Goal: Information Seeking & Learning: Learn about a topic

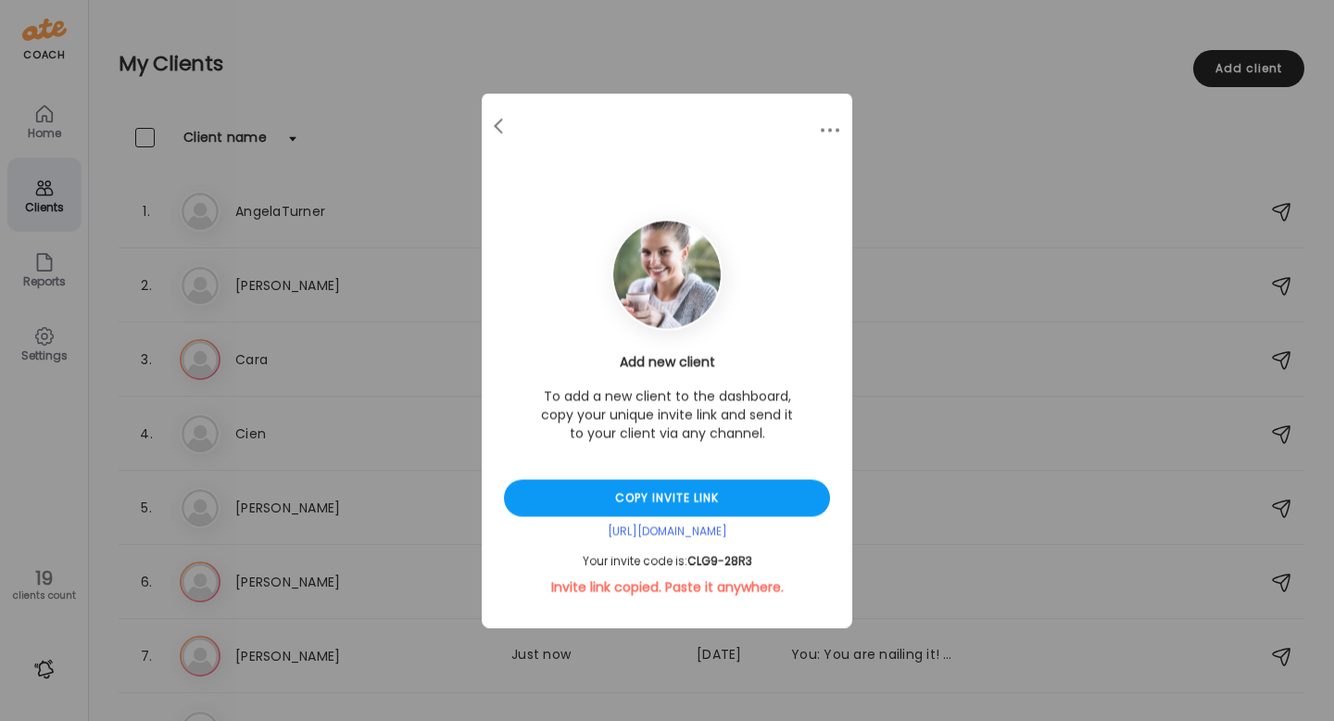
click at [491, 69] on div "Ate Coach Dashboard Wahoo! It’s official Take a moment to set up your Coach Pro…" at bounding box center [667, 360] width 1334 height 721
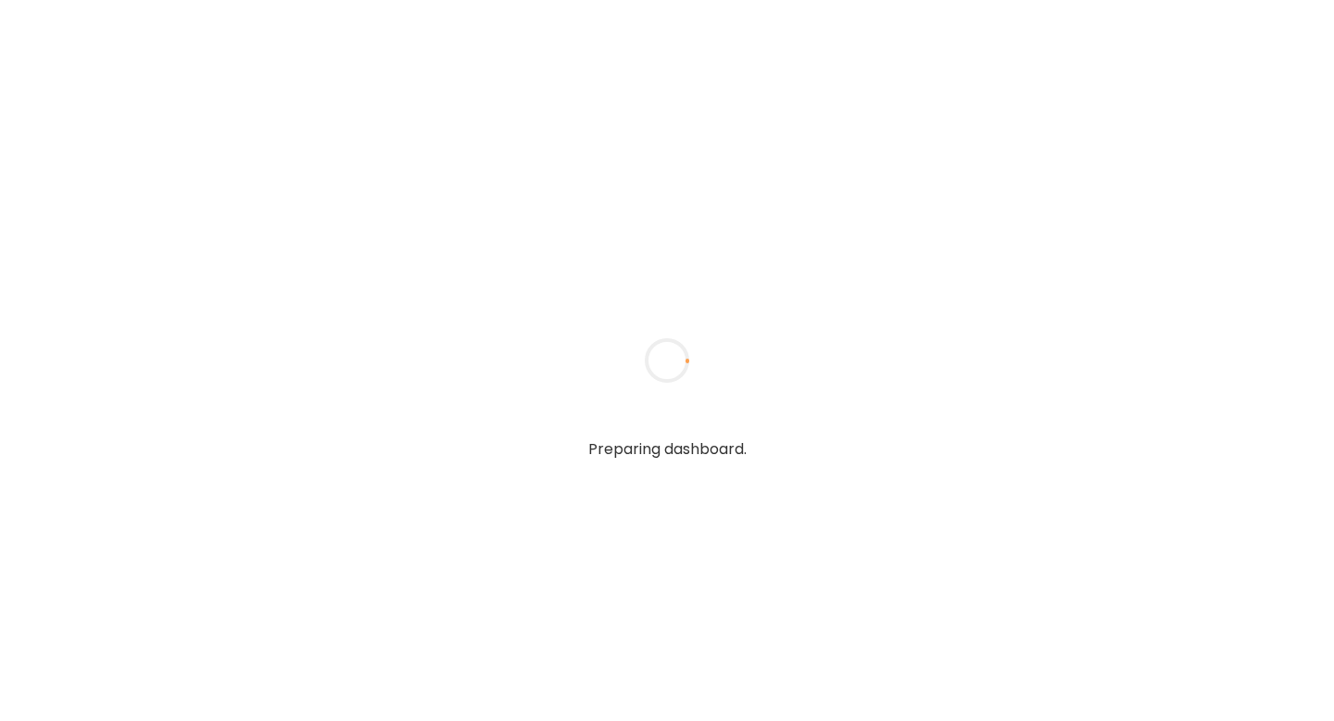
type input "******"
type input "**********"
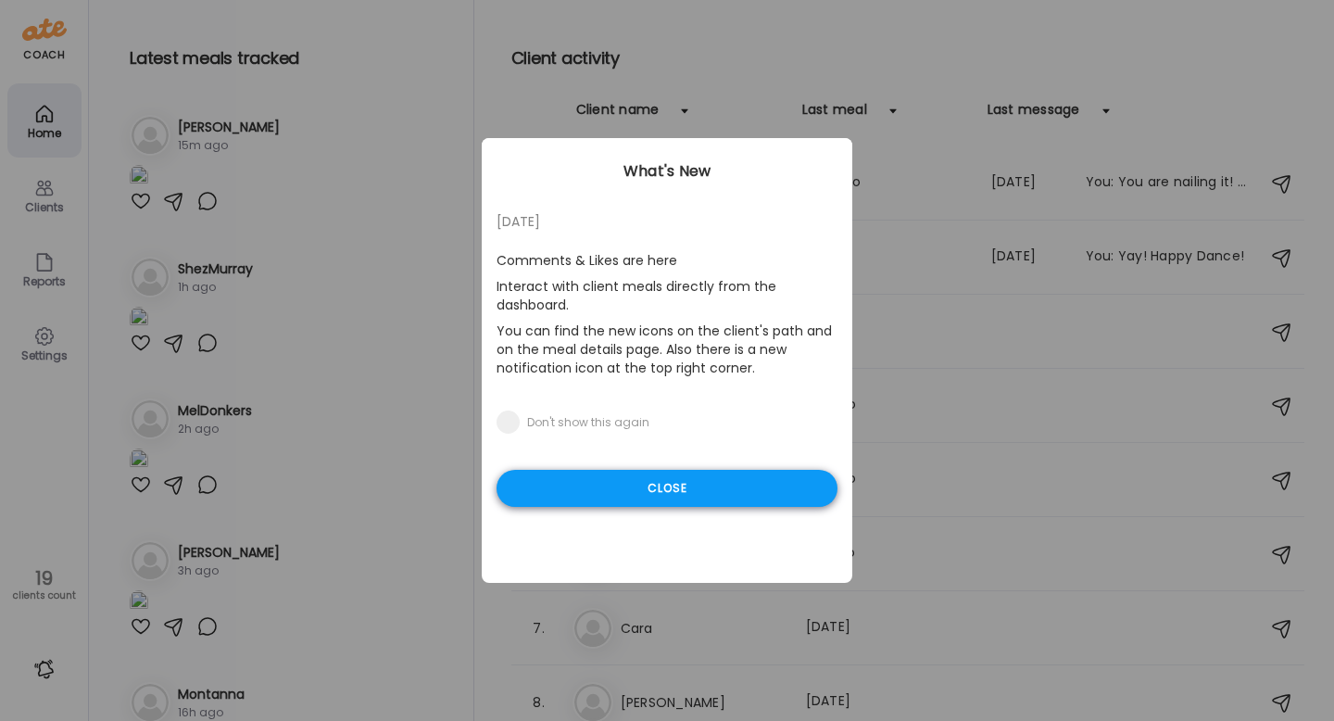
click at [652, 491] on div "Close" at bounding box center [667, 488] width 341 height 37
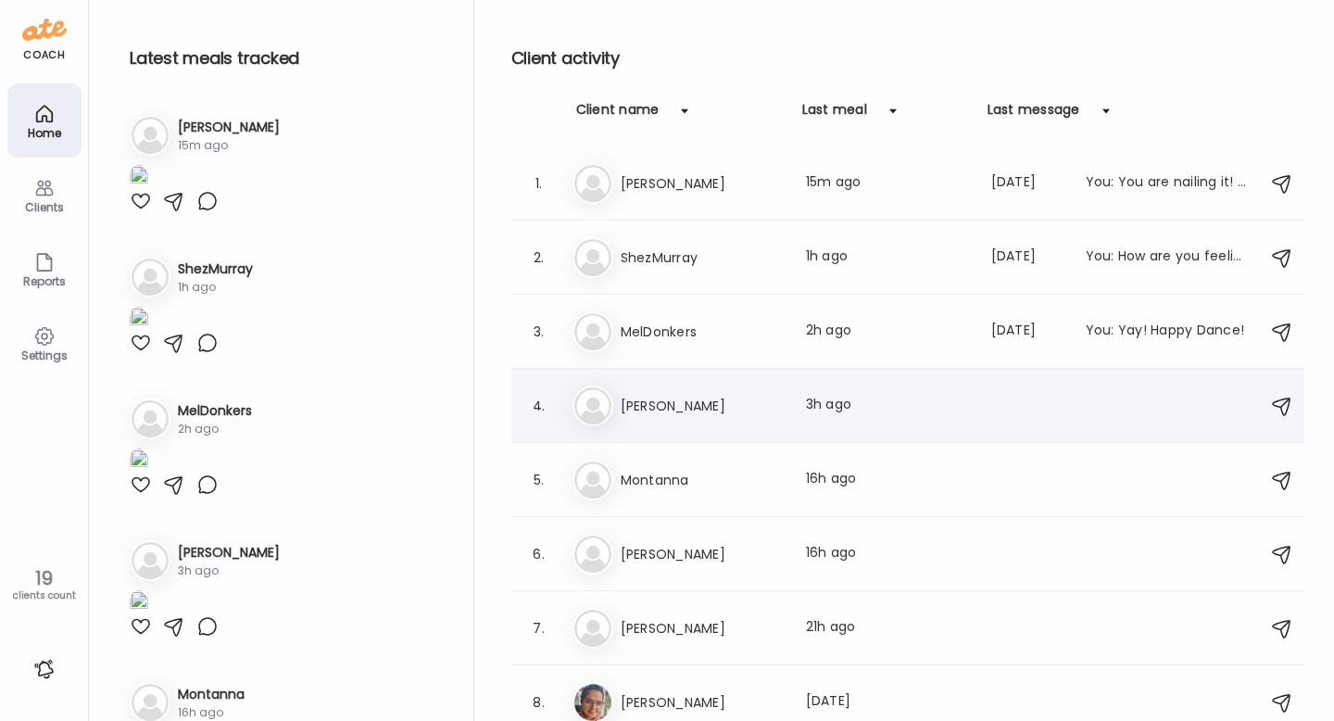
click at [588, 369] on div "4. Be Bethany Last meal: 3h ago" at bounding box center [907, 406] width 793 height 74
click at [590, 389] on img at bounding box center [593, 405] width 37 height 37
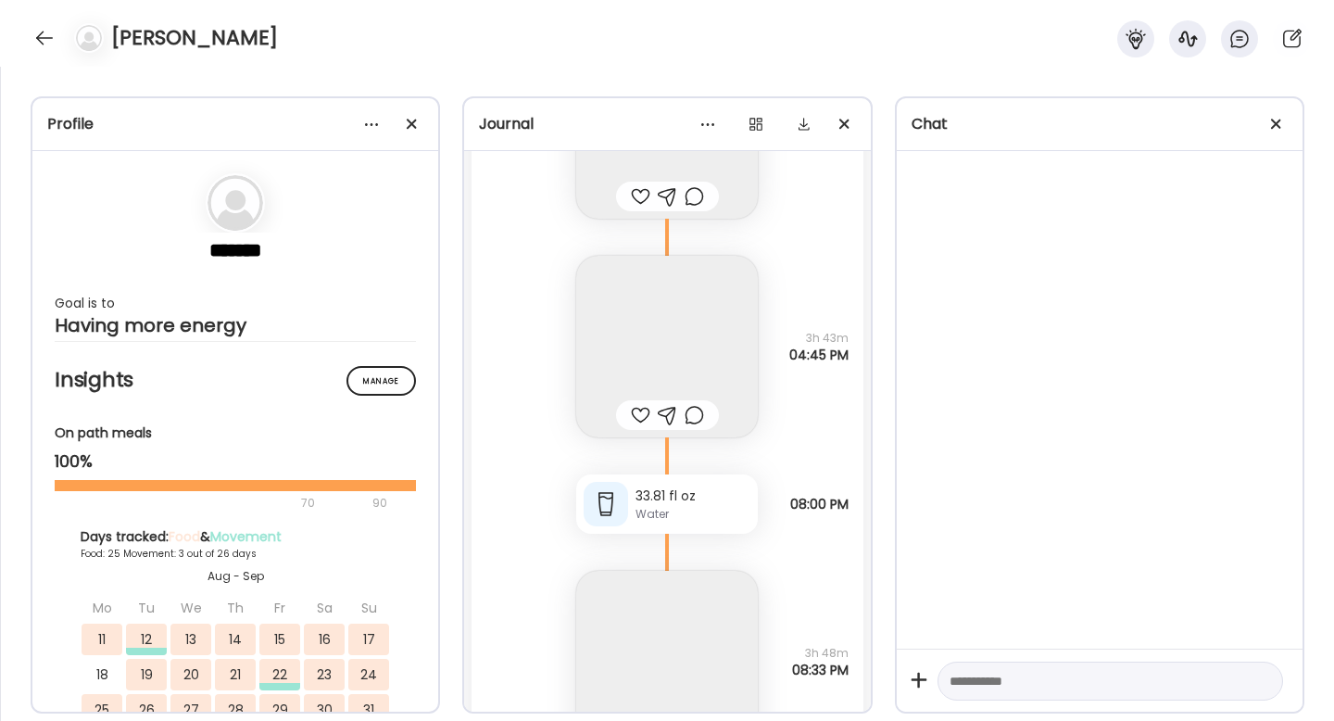
scroll to position [54640, 0]
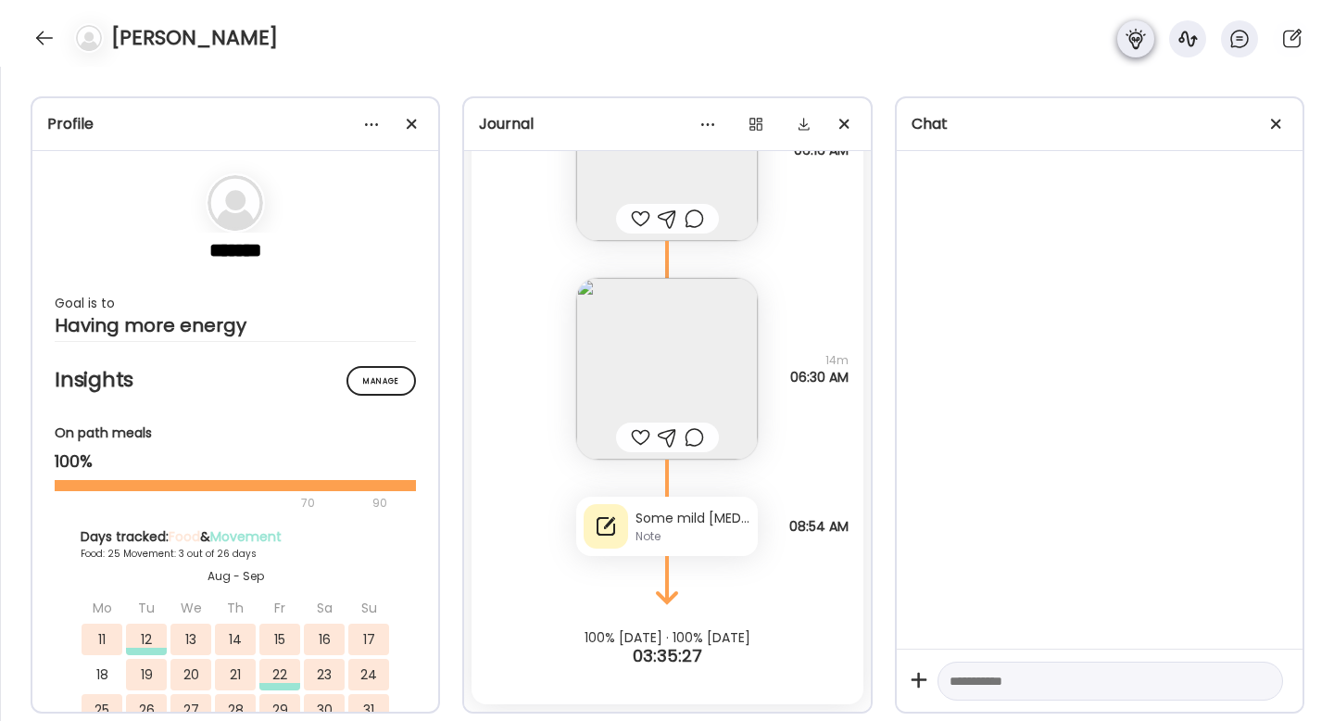
click at [1141, 41] on icon at bounding box center [1135, 39] width 19 height 20
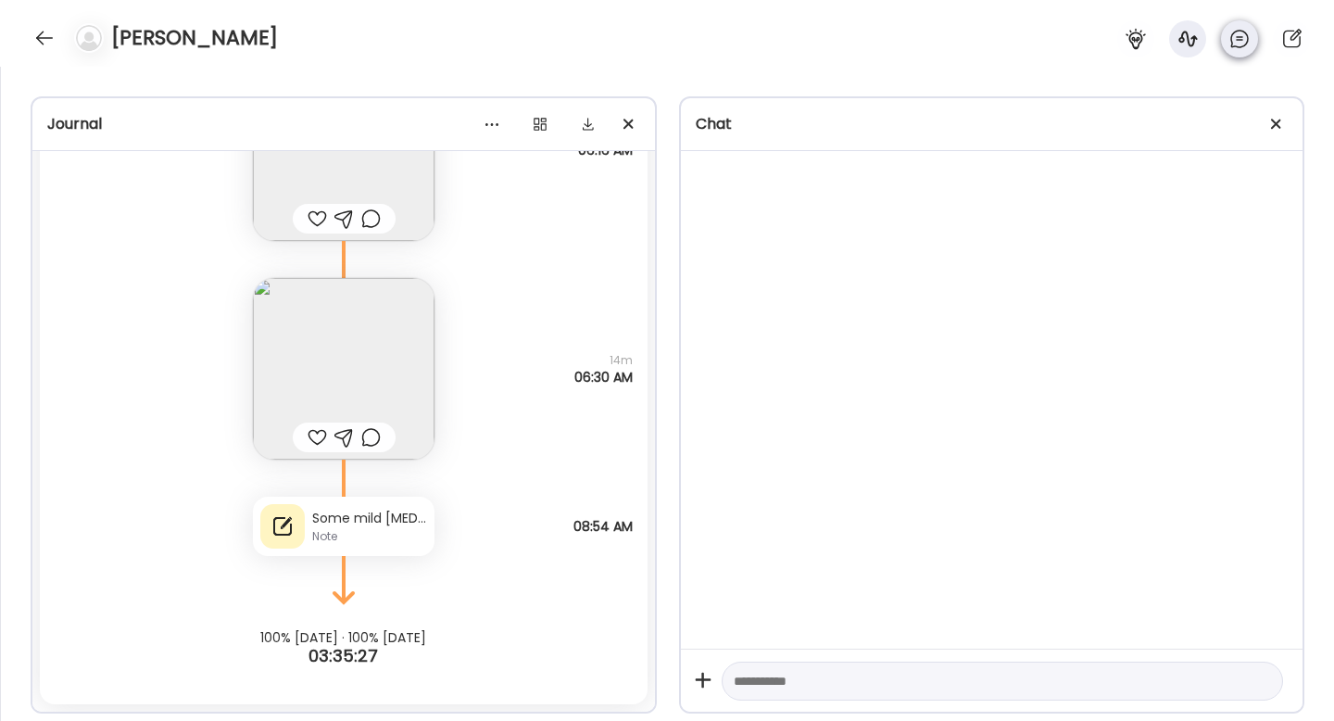
click at [1231, 43] on icon at bounding box center [1240, 39] width 22 height 22
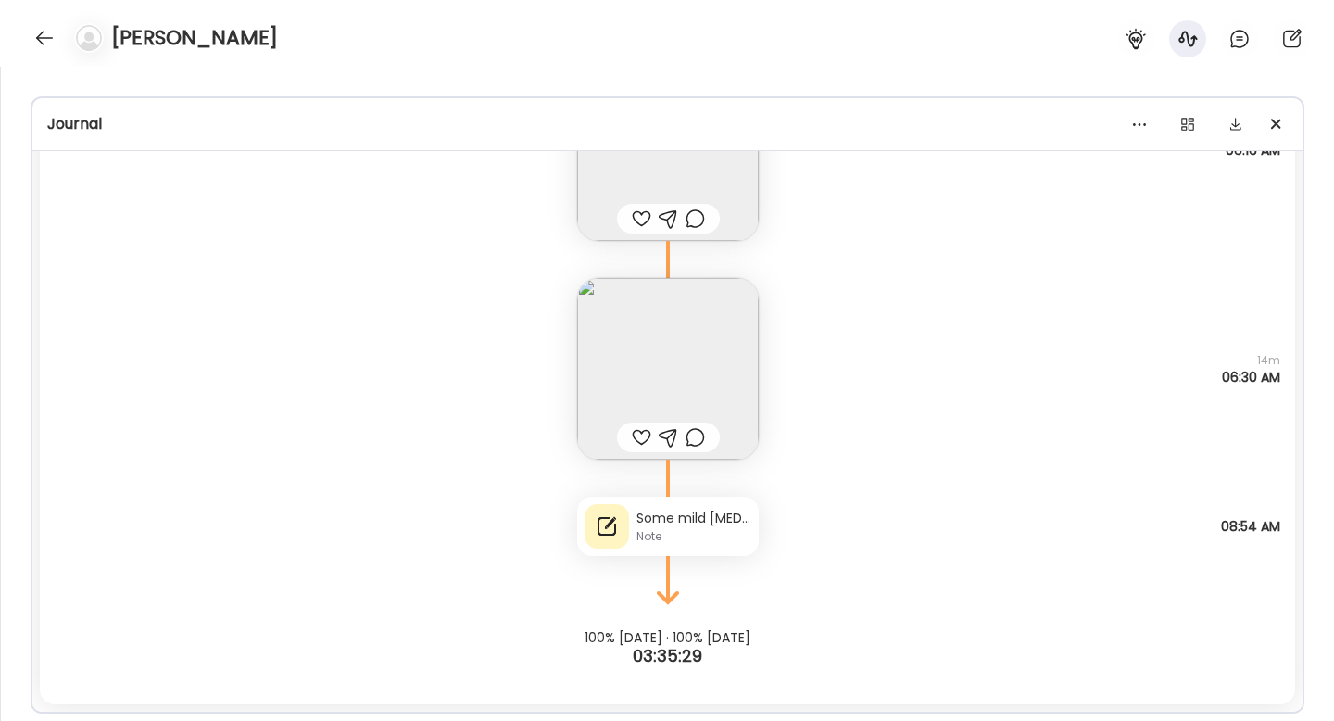
click at [671, 532] on div "Note" at bounding box center [694, 536] width 115 height 17
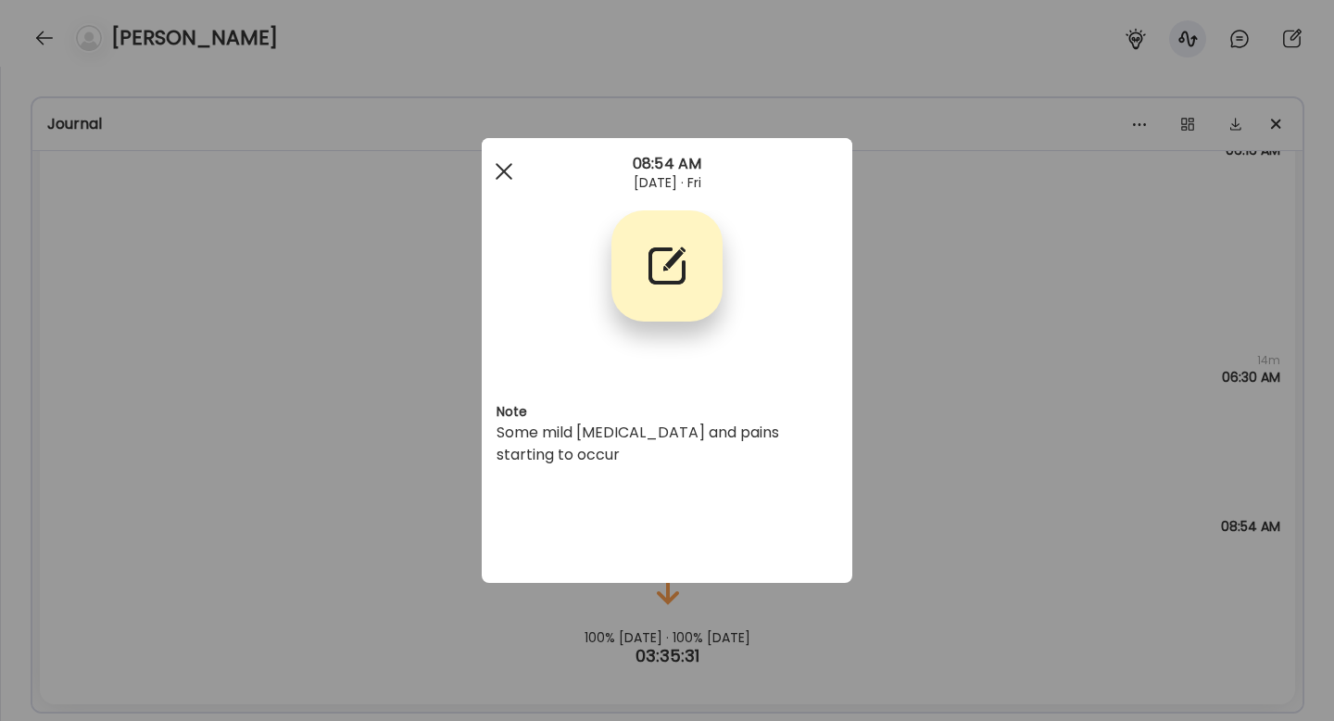
click at [502, 174] on div at bounding box center [504, 171] width 37 height 37
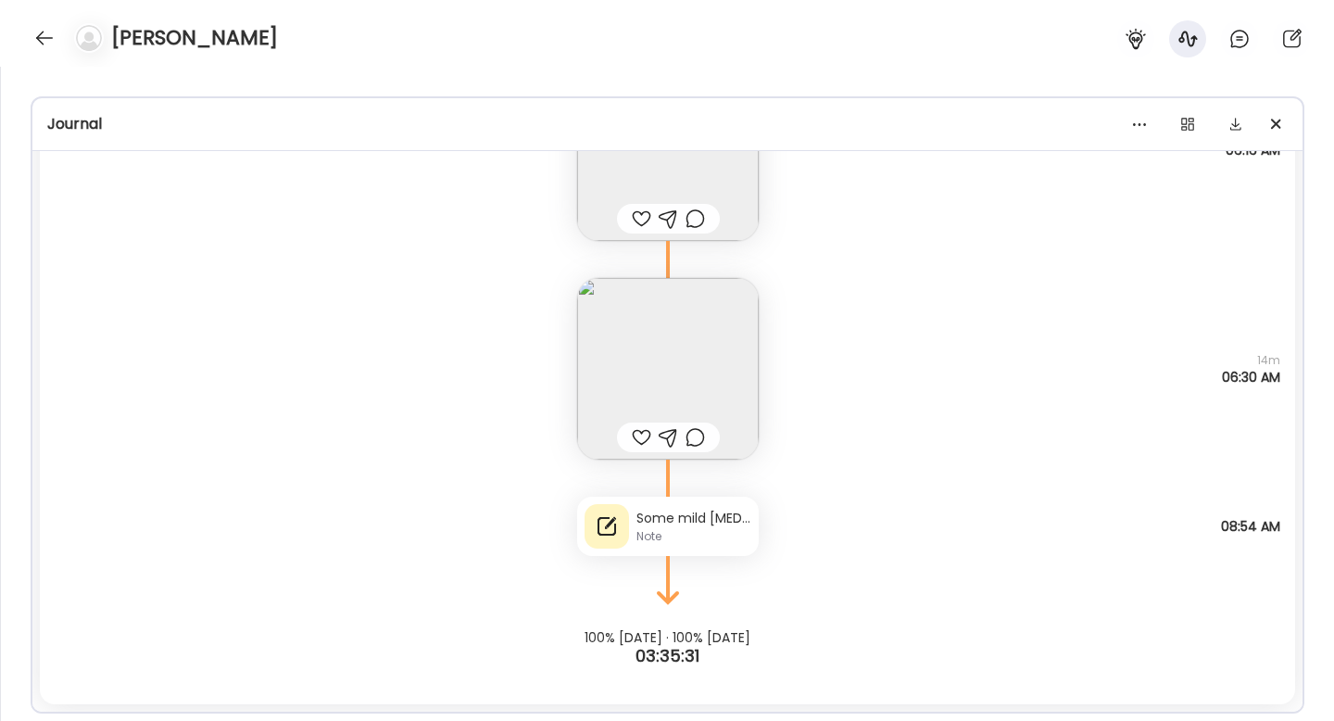
click at [663, 339] on img at bounding box center [668, 369] width 182 height 182
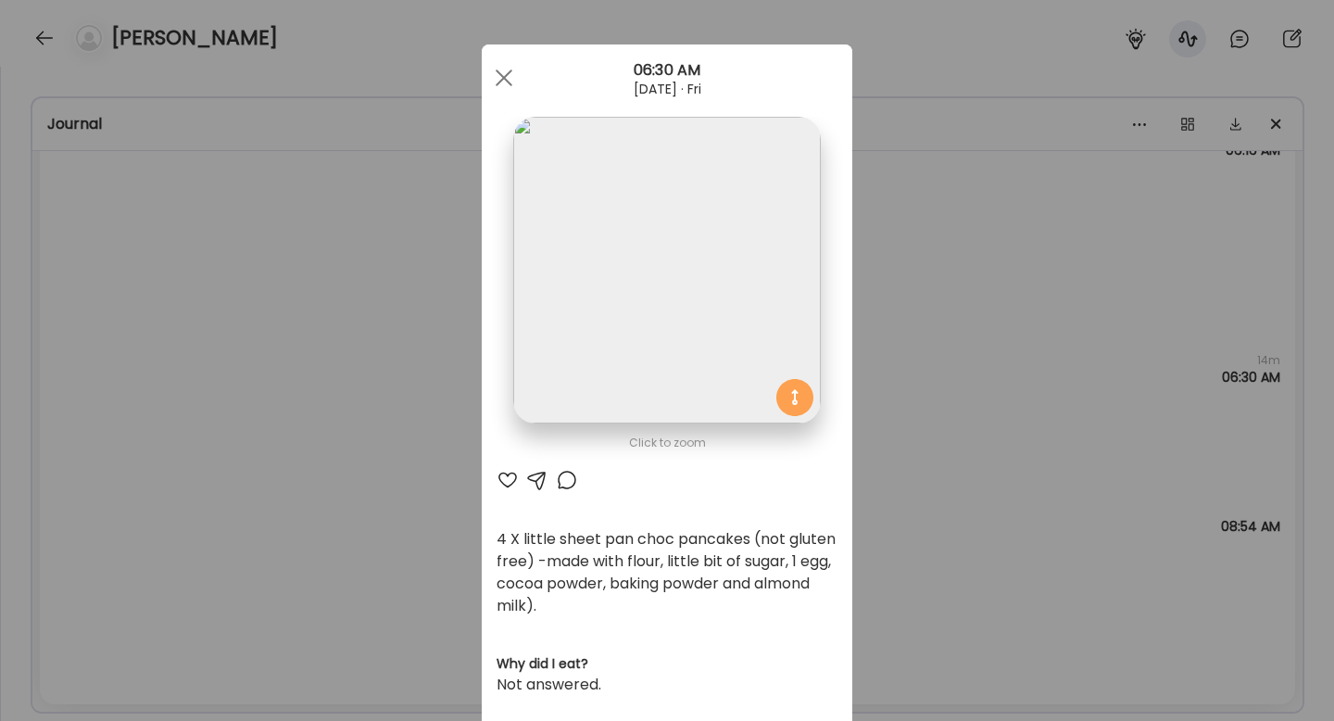
click at [883, 370] on div "Ate Coach Dashboard Wahoo! It’s official Take a moment to set up your Coach Pro…" at bounding box center [667, 360] width 1334 height 721
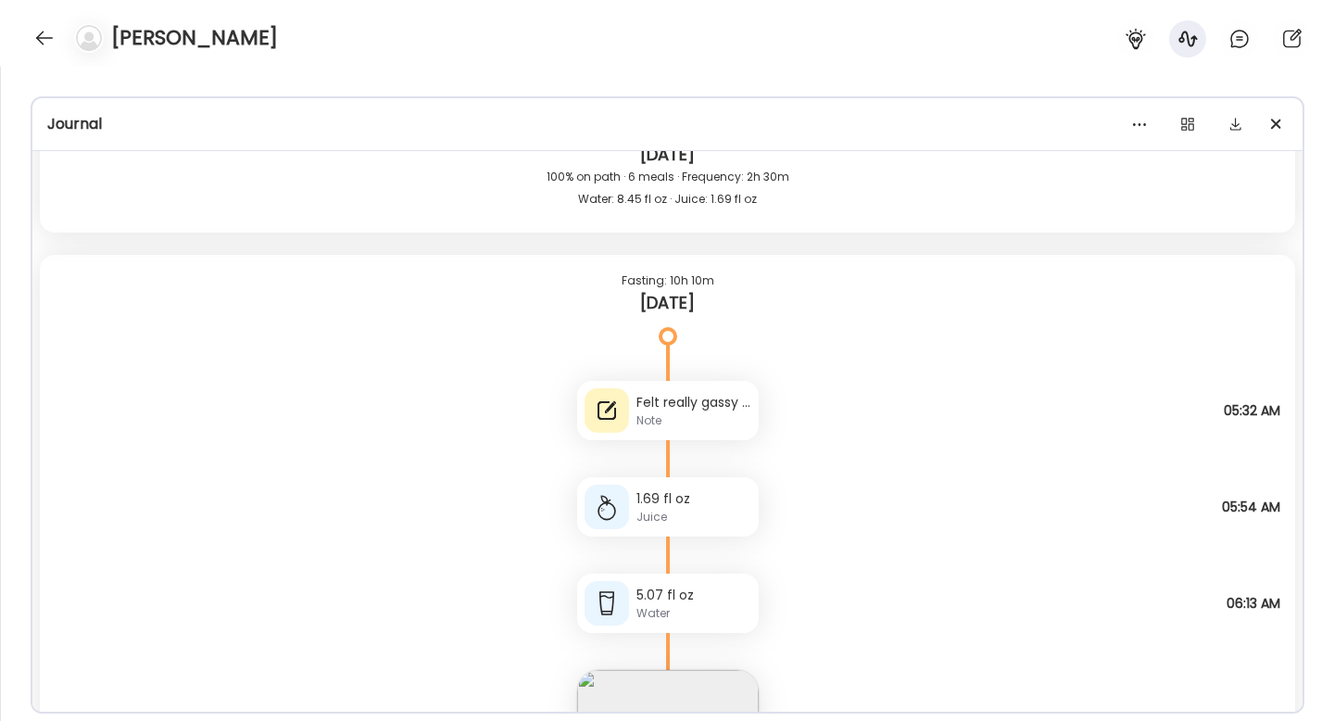
scroll to position [53985, 0]
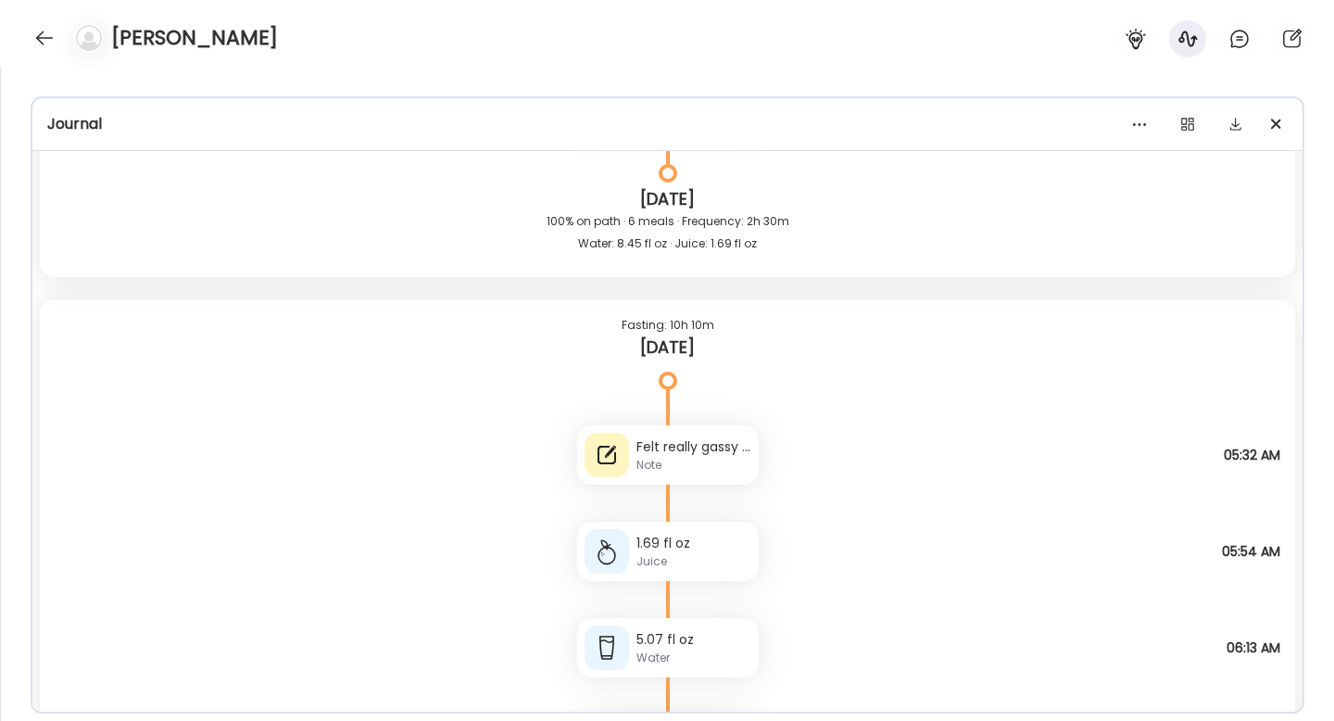
click at [670, 426] on div "Felt really gassy and bloated over night (woke up a few times feeling yuck) Note" at bounding box center [668, 454] width 182 height 59
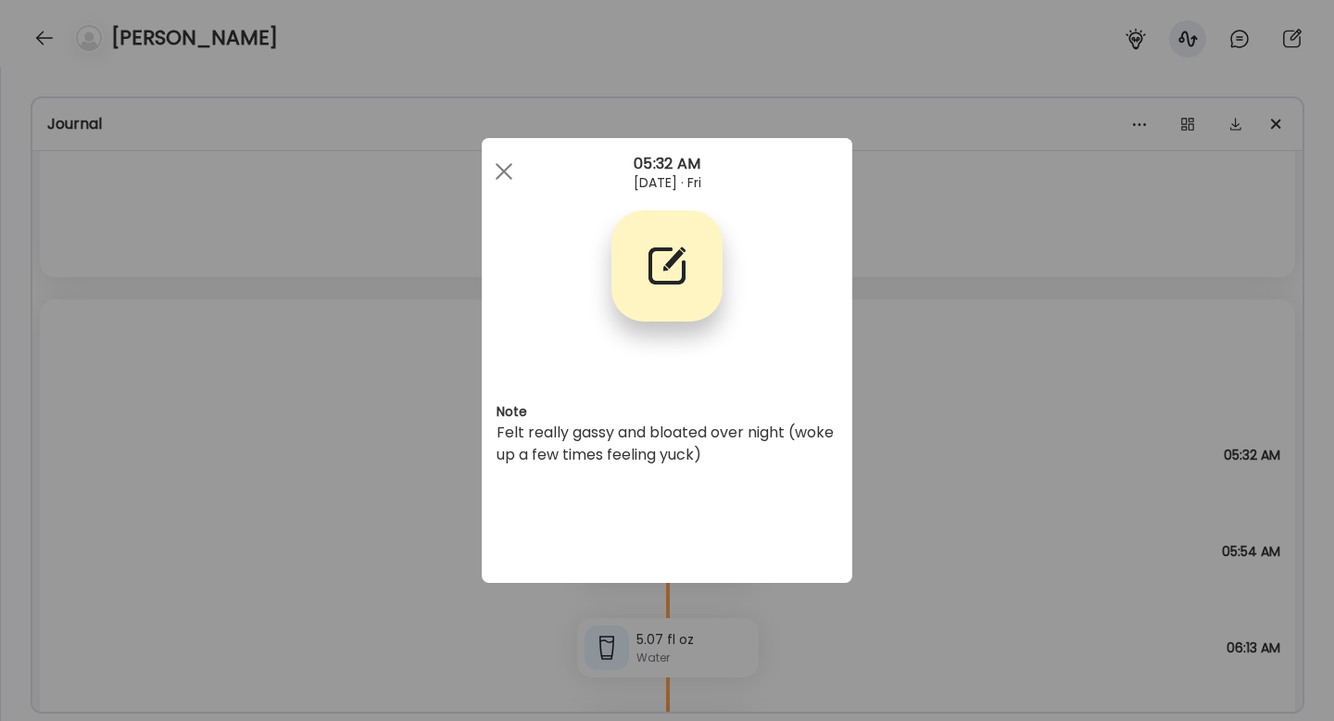
click at [952, 430] on div "Ate Coach Dashboard Wahoo! It’s official Take a moment to set up your Coach Pro…" at bounding box center [667, 360] width 1334 height 721
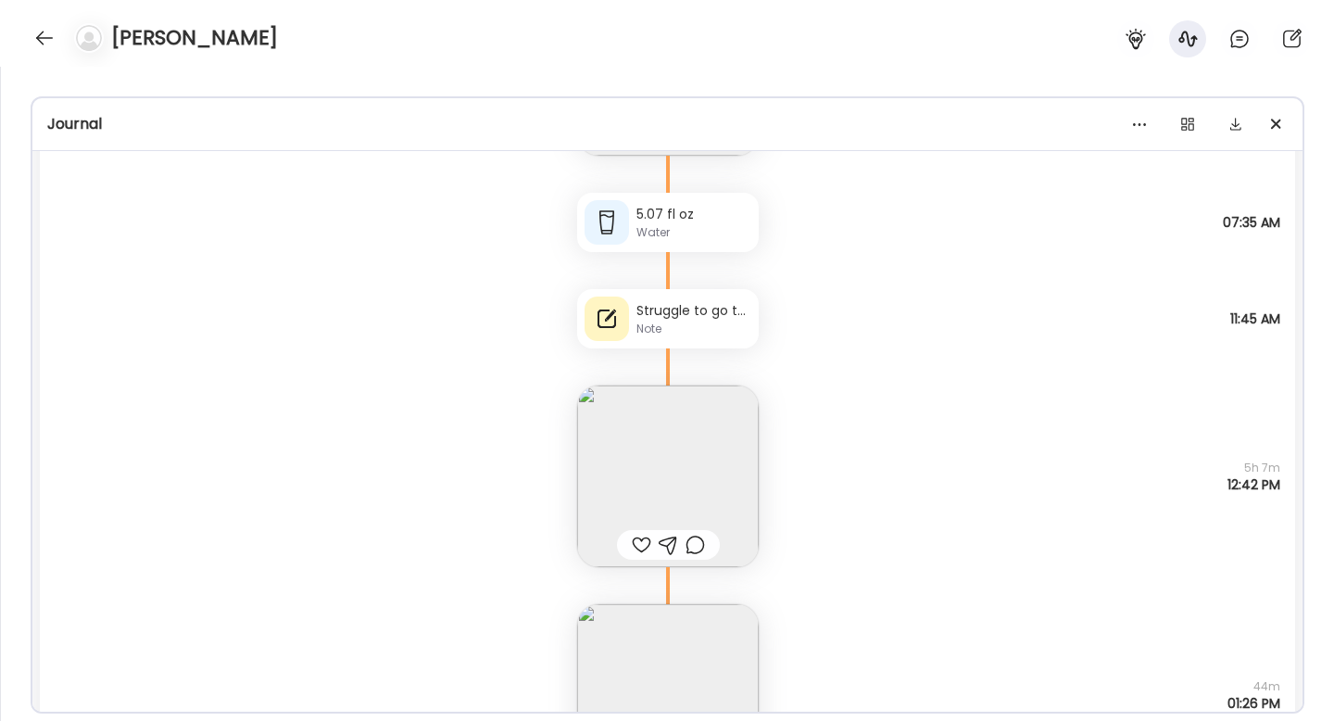
scroll to position [52791, 0]
click at [727, 404] on img at bounding box center [668, 480] width 182 height 182
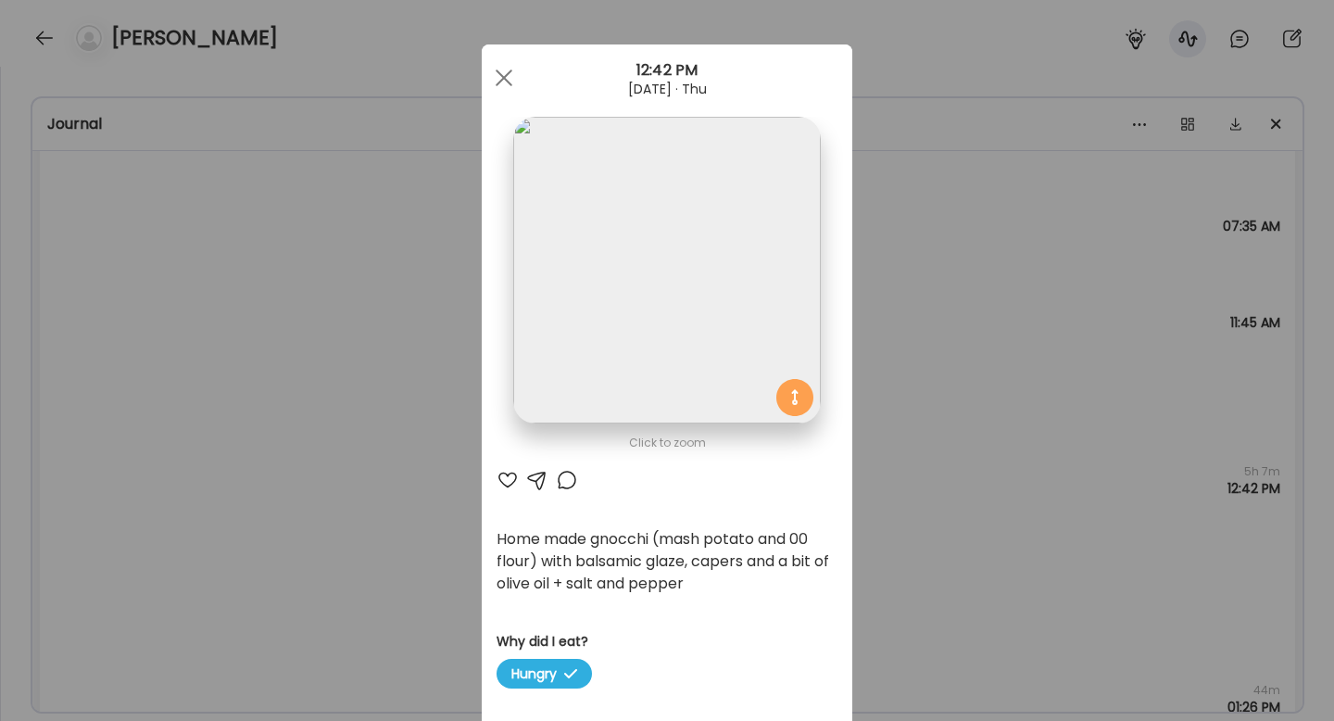
click at [910, 398] on div "Ate Coach Dashboard Wahoo! It’s official Take a moment to set up your Coach Pro…" at bounding box center [667, 360] width 1334 height 721
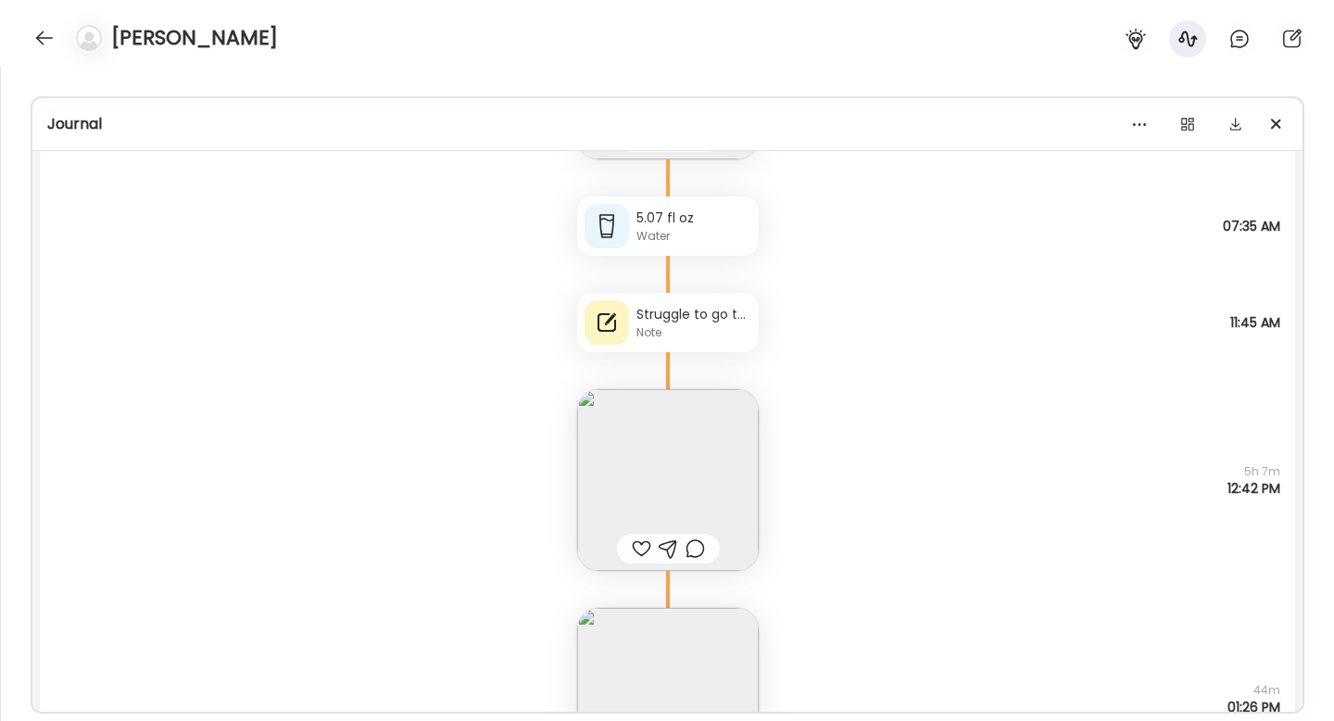
click at [687, 314] on div "Struggle to go to bathroom all day, feeling constipated. 1 X bowel movement mad…" at bounding box center [694, 314] width 115 height 19
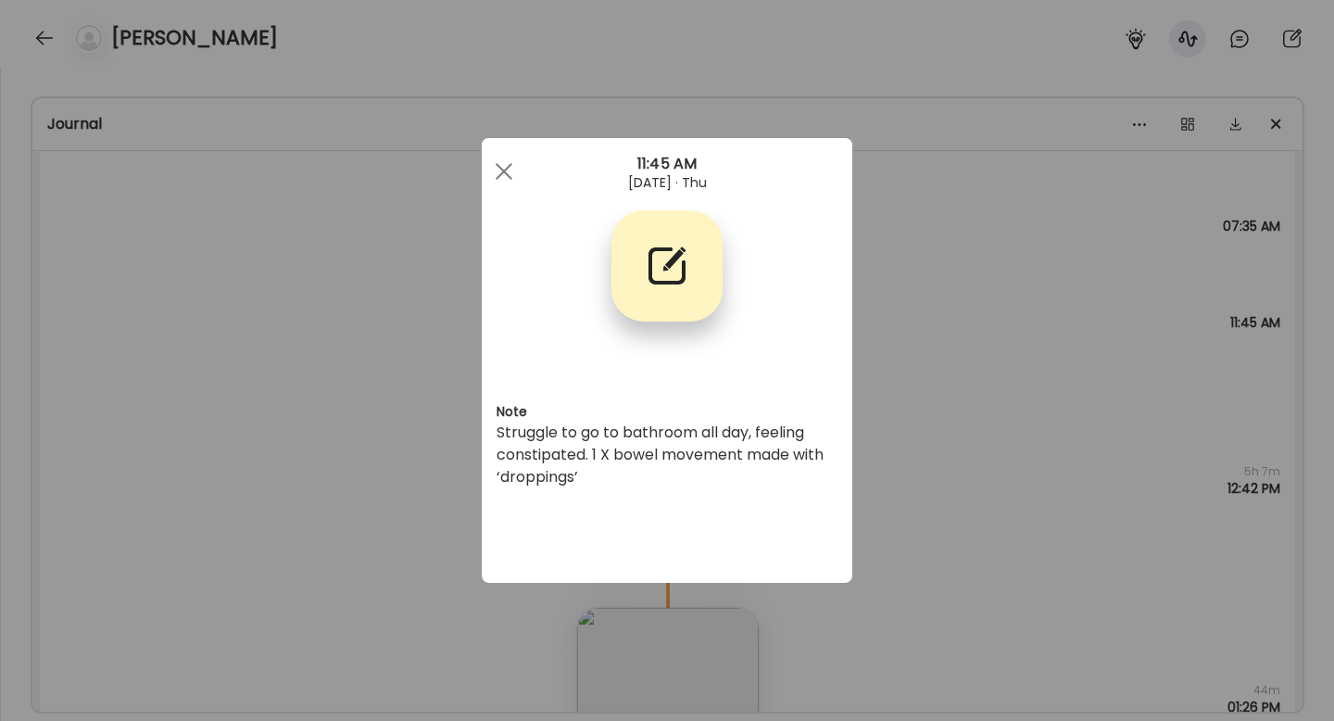
click at [908, 360] on div "Ate Coach Dashboard Wahoo! It’s official Take a moment to set up your Coach Pro…" at bounding box center [667, 360] width 1334 height 721
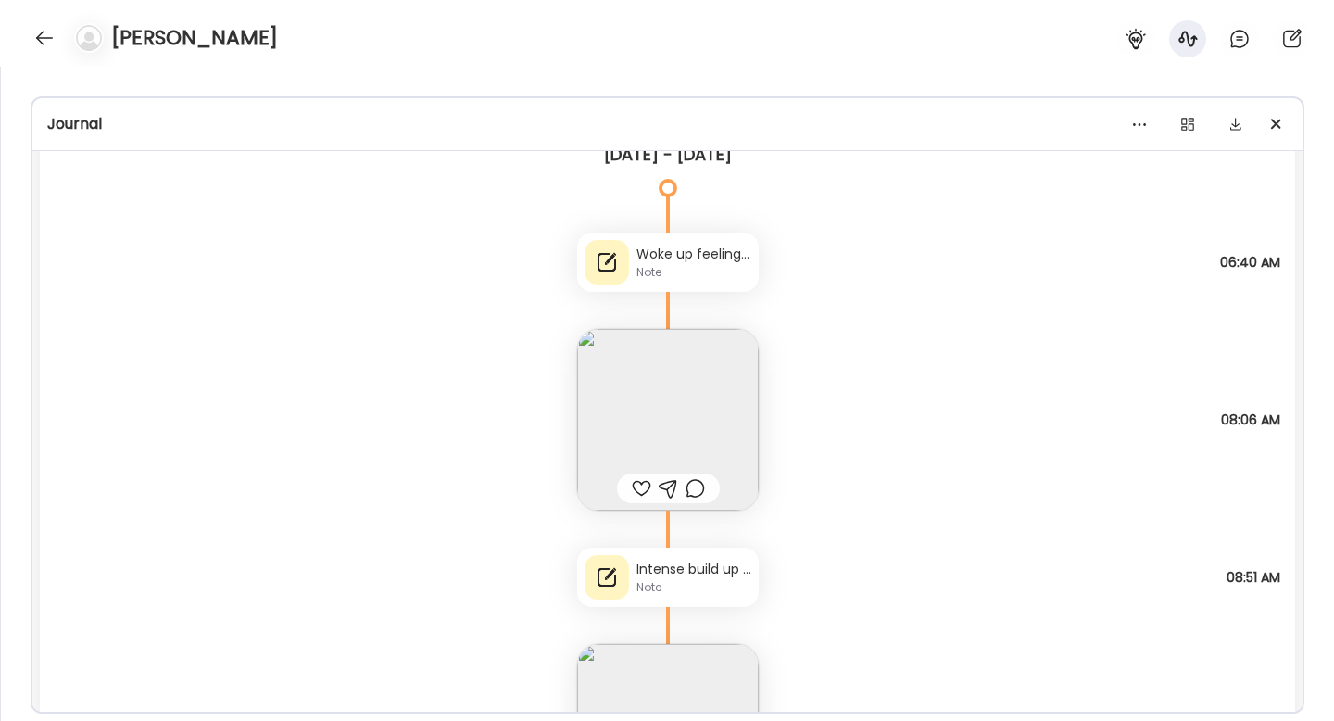
scroll to position [50358, 0]
click at [687, 568] on div "Intense build up of stomach cramps followed by busting to get to toilet and dia…" at bounding box center [694, 571] width 115 height 19
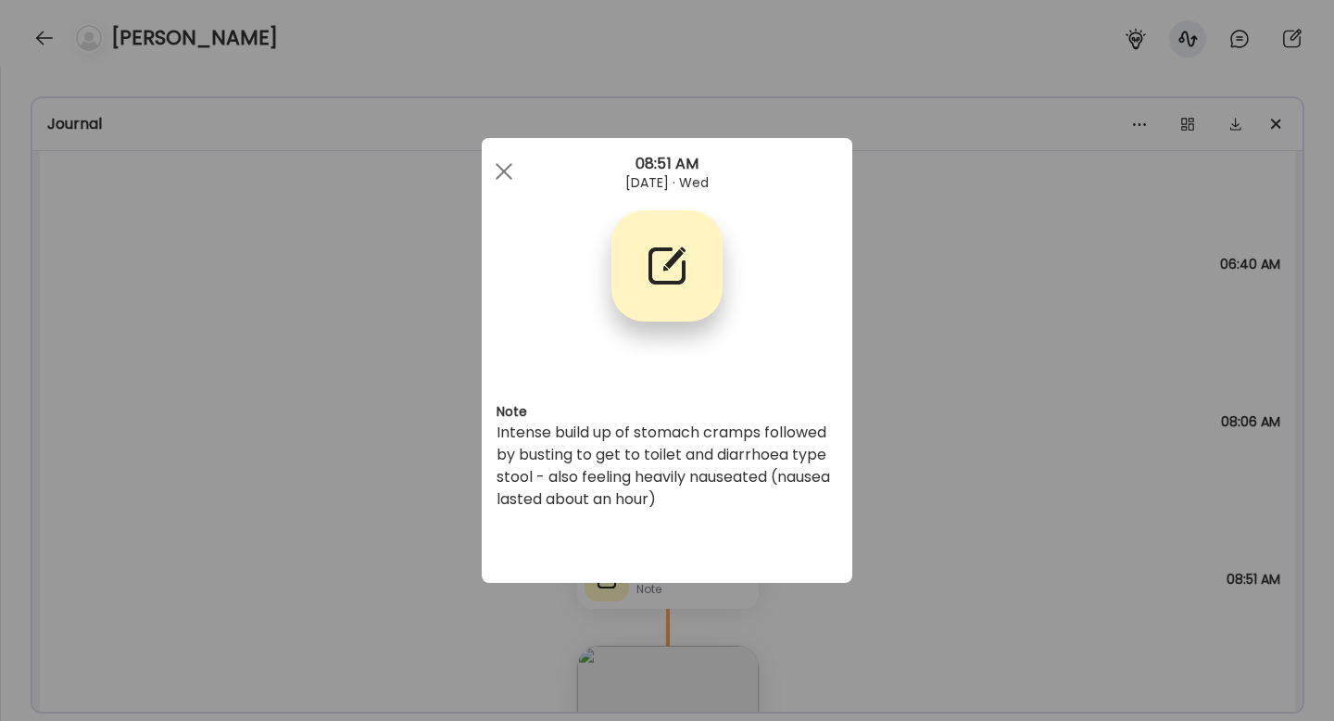
click at [972, 529] on div "Ate Coach Dashboard Wahoo! It’s official Take a moment to set up your Coach Pro…" at bounding box center [667, 360] width 1334 height 721
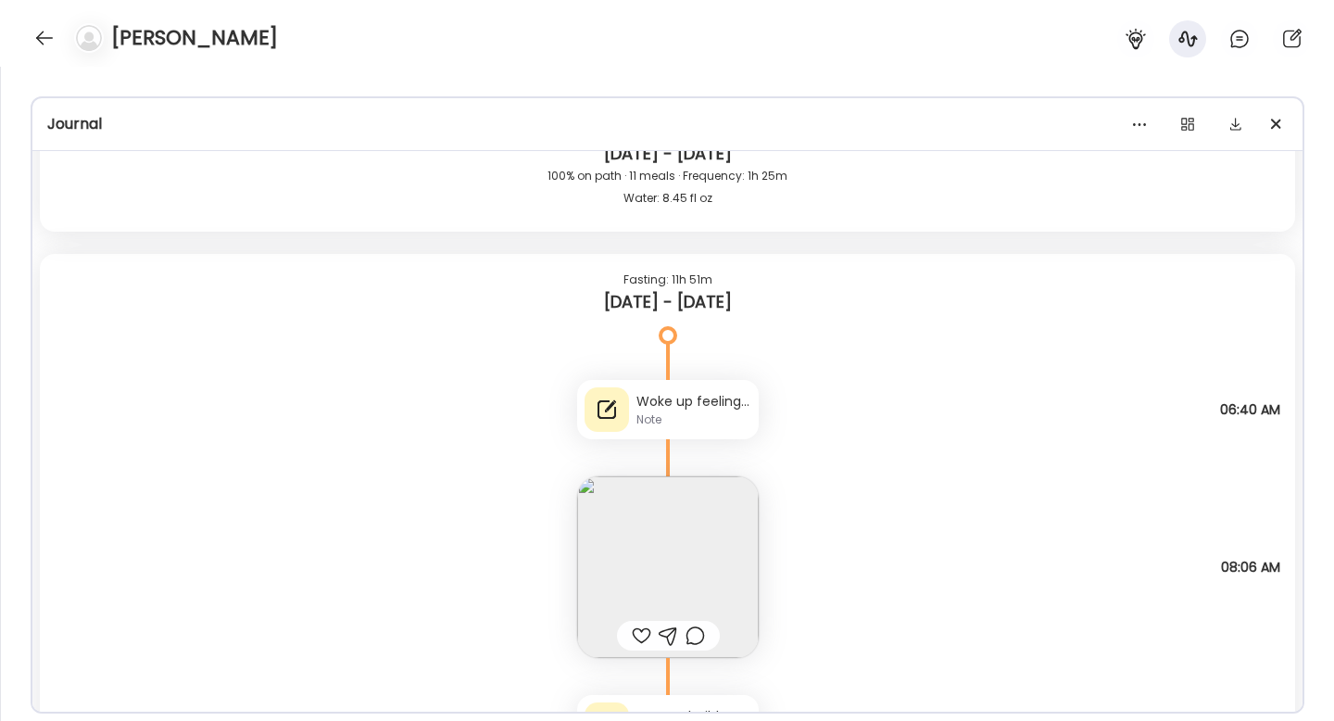
scroll to position [50212, 0]
click at [678, 414] on div "Note" at bounding box center [694, 420] width 115 height 17
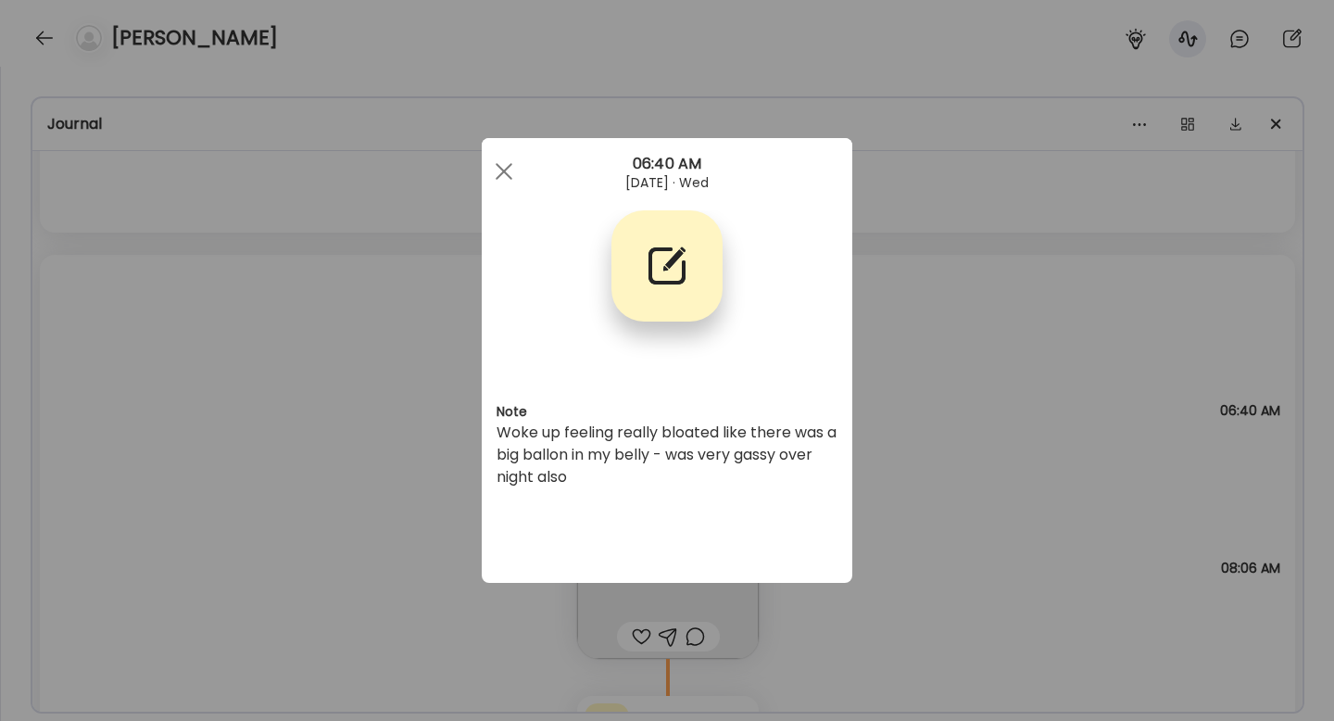
click at [919, 449] on div "Ate Coach Dashboard Wahoo! It’s official Take a moment to set up your Coach Pro…" at bounding box center [667, 360] width 1334 height 721
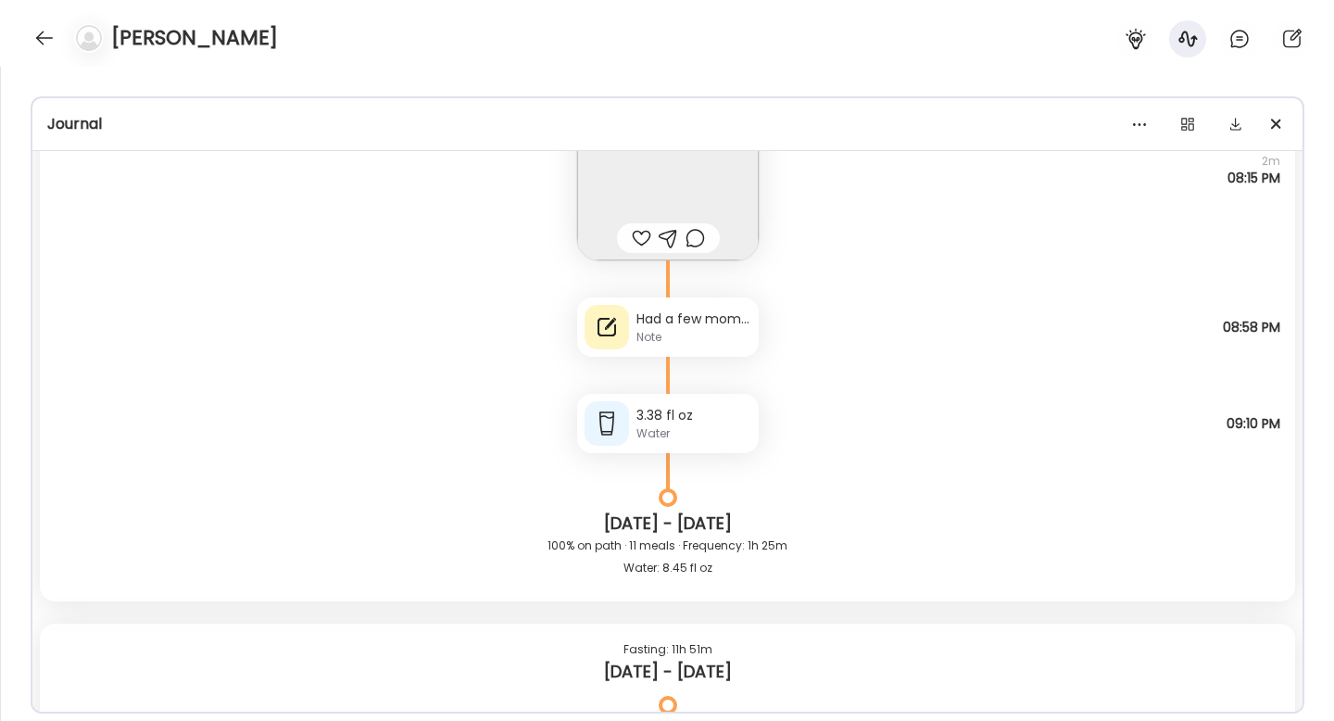
scroll to position [49748, 0]
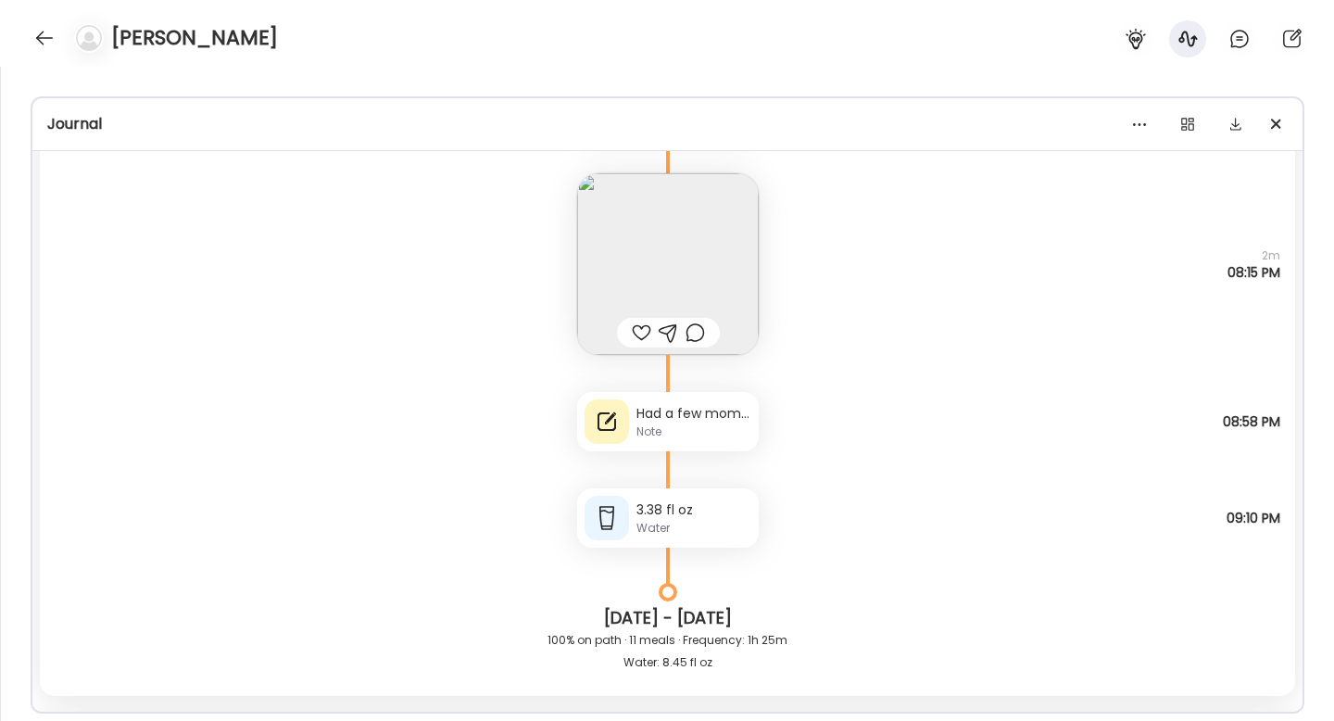
click at [699, 450] on div "Had a few moments today where felt a lot of pressure in stomach like I need to …" at bounding box center [668, 421] width 182 height 59
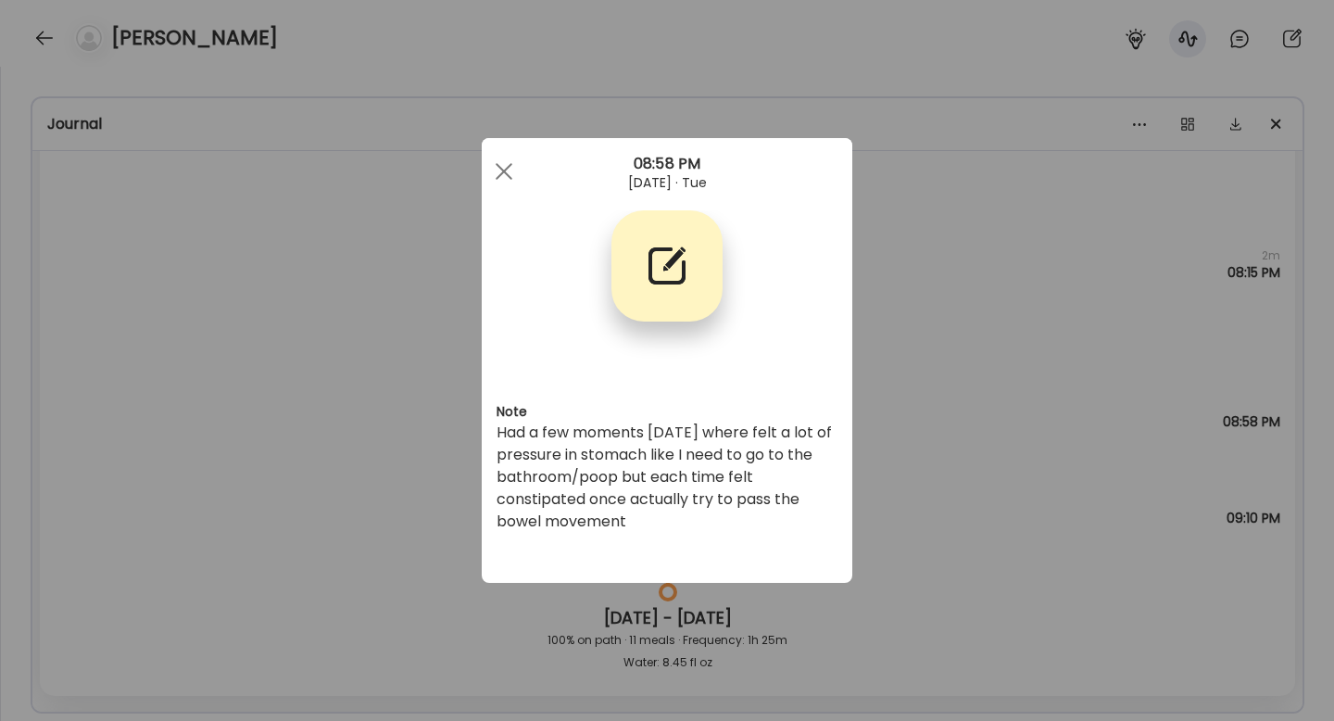
click at [934, 426] on div "Ate Coach Dashboard Wahoo! It’s official Take a moment to set up your Coach Pro…" at bounding box center [667, 360] width 1334 height 721
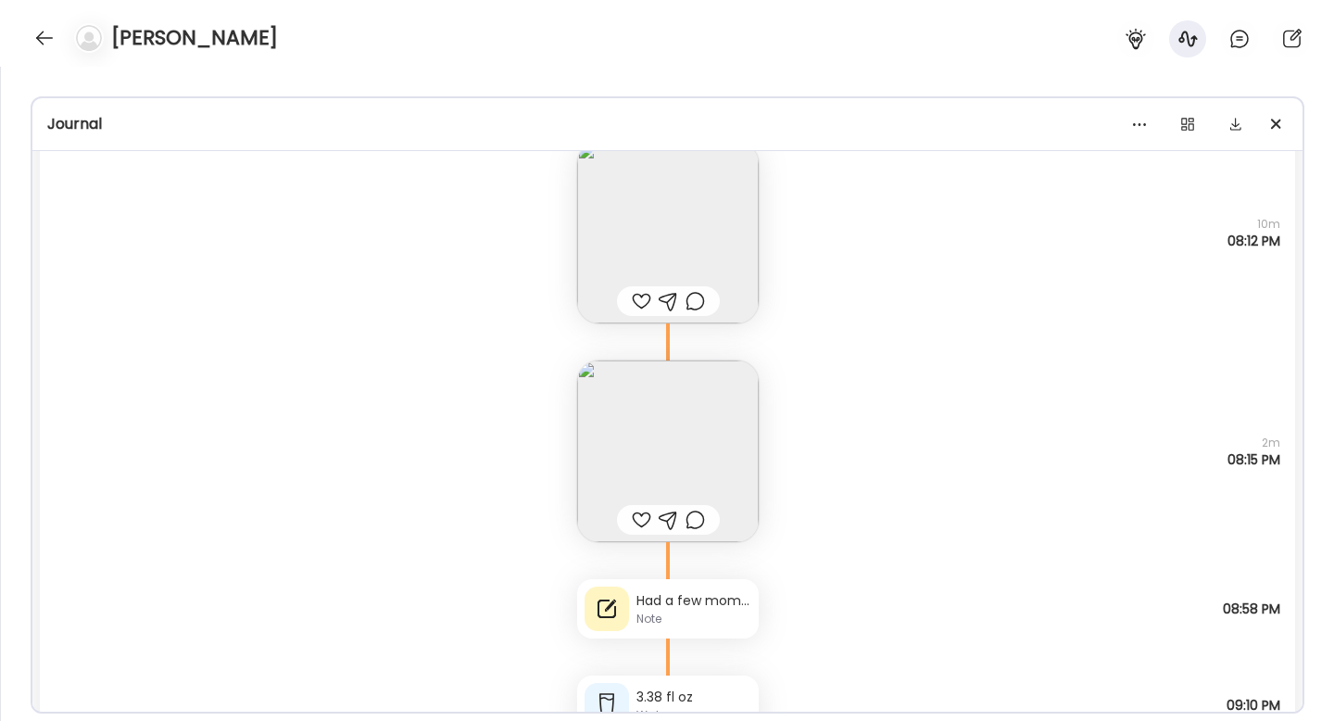
scroll to position [49559, 0]
click at [716, 593] on div "Had a few moments [DATE] where felt a lot of pressure in stomach like I need to…" at bounding box center [694, 602] width 115 height 19
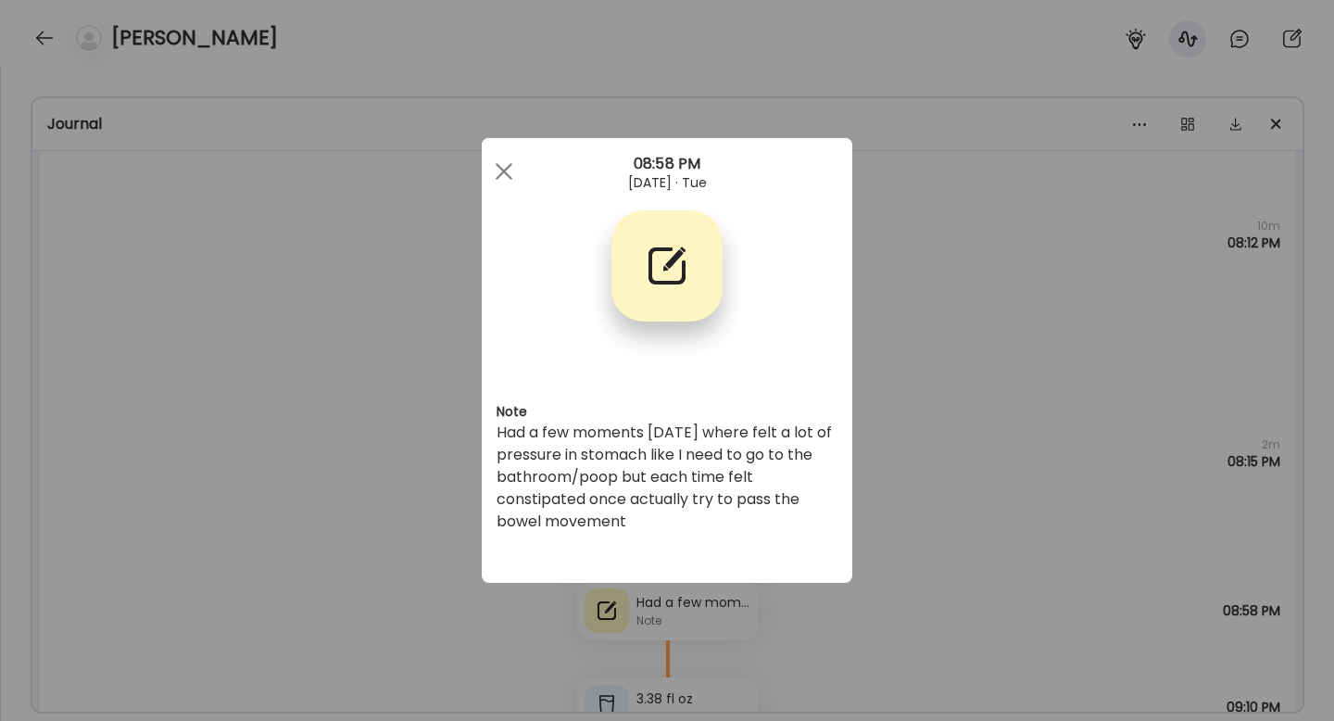
click at [966, 501] on div "Ate Coach Dashboard Wahoo! It’s official Take a moment to set up your Coach Pro…" at bounding box center [667, 360] width 1334 height 721
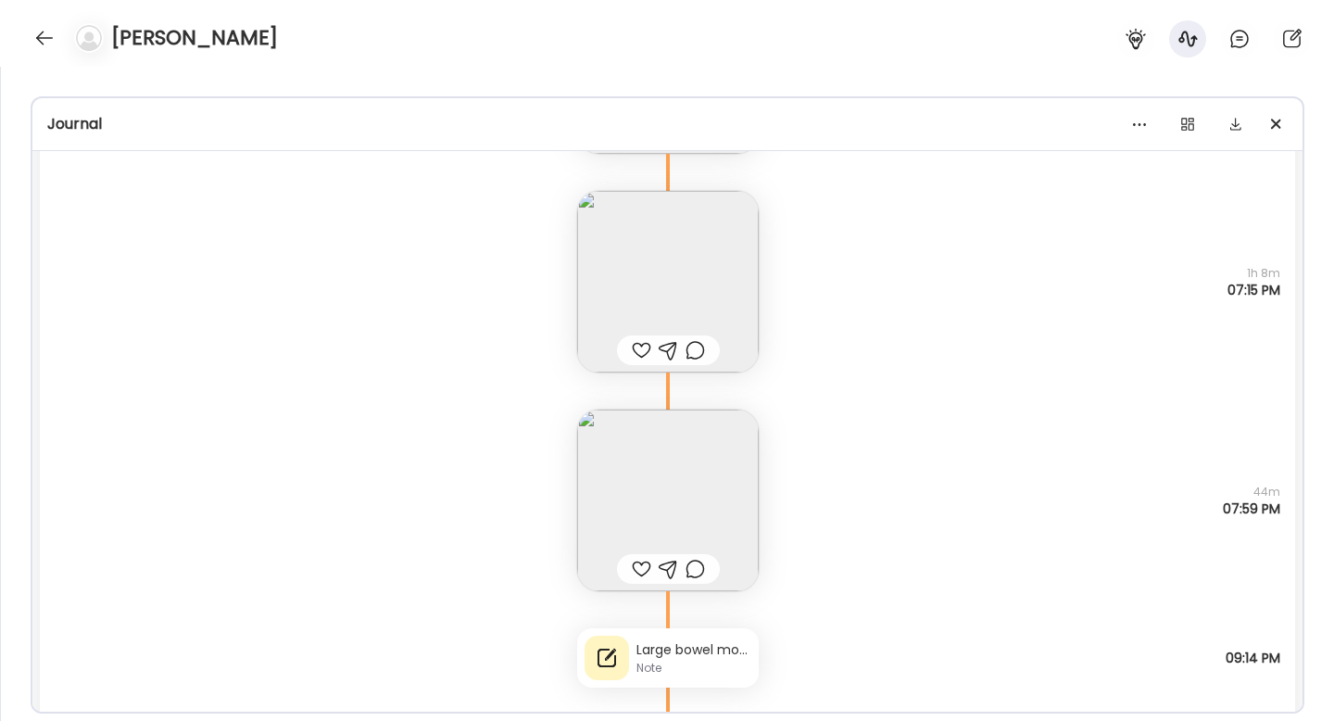
scroll to position [46678, 0]
click at [661, 654] on div "Large bowel motion made - tiny bit of straining but then passed without any tro…" at bounding box center [694, 648] width 115 height 19
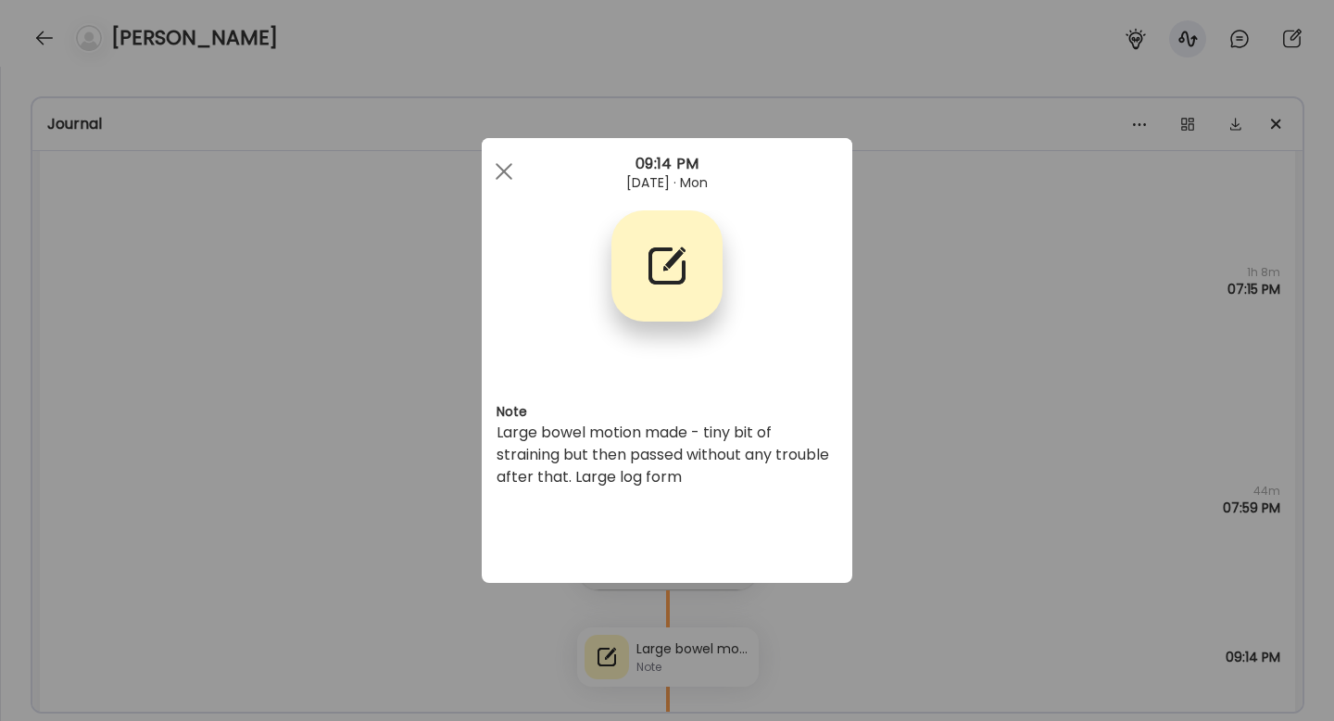
click at [930, 510] on div "Ate Coach Dashboard Wahoo! It’s official Take a moment to set up your Coach Pro…" at bounding box center [667, 360] width 1334 height 721
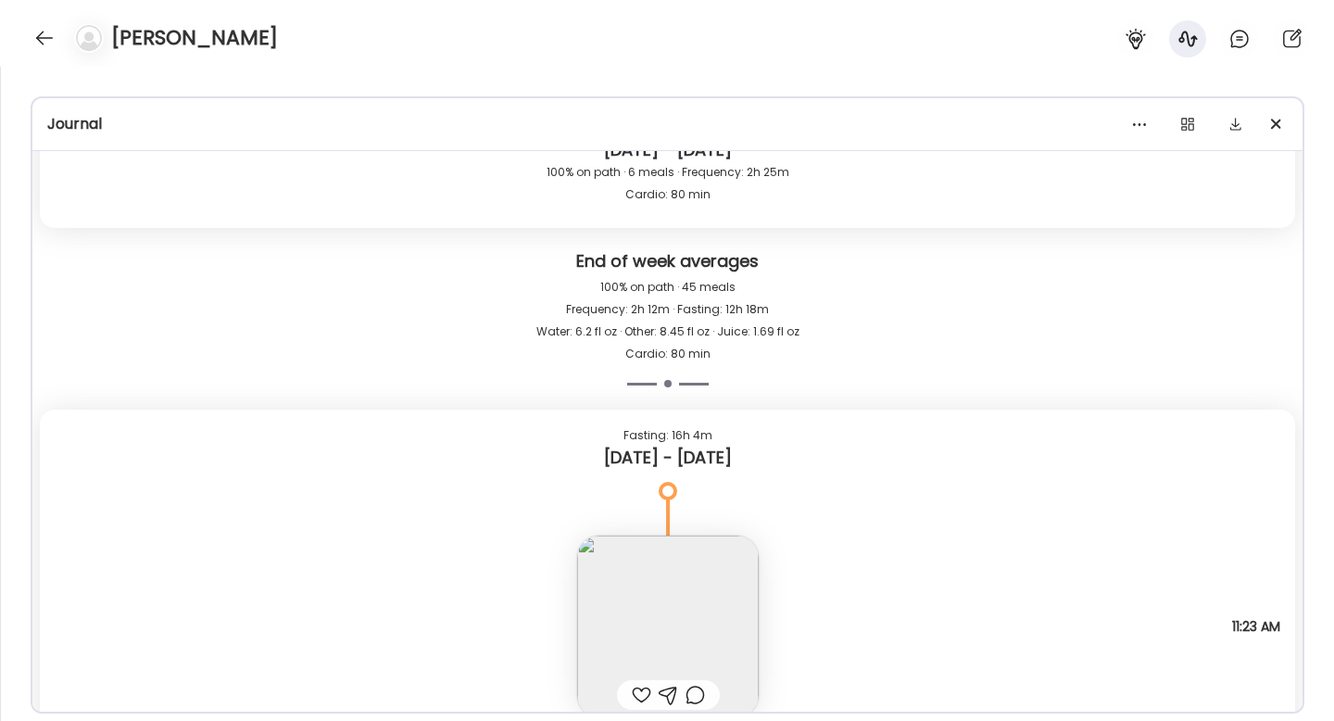
scroll to position [45196, 0]
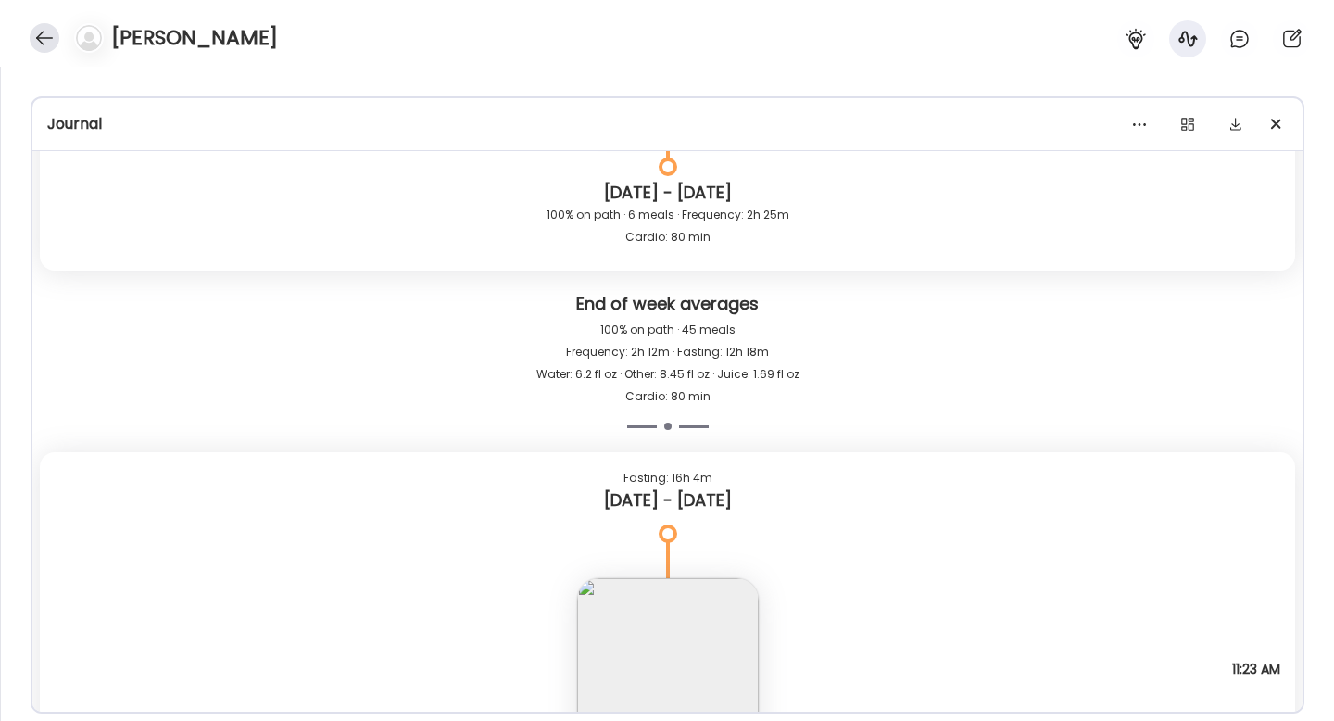
click at [34, 32] on div at bounding box center [45, 38] width 30 height 30
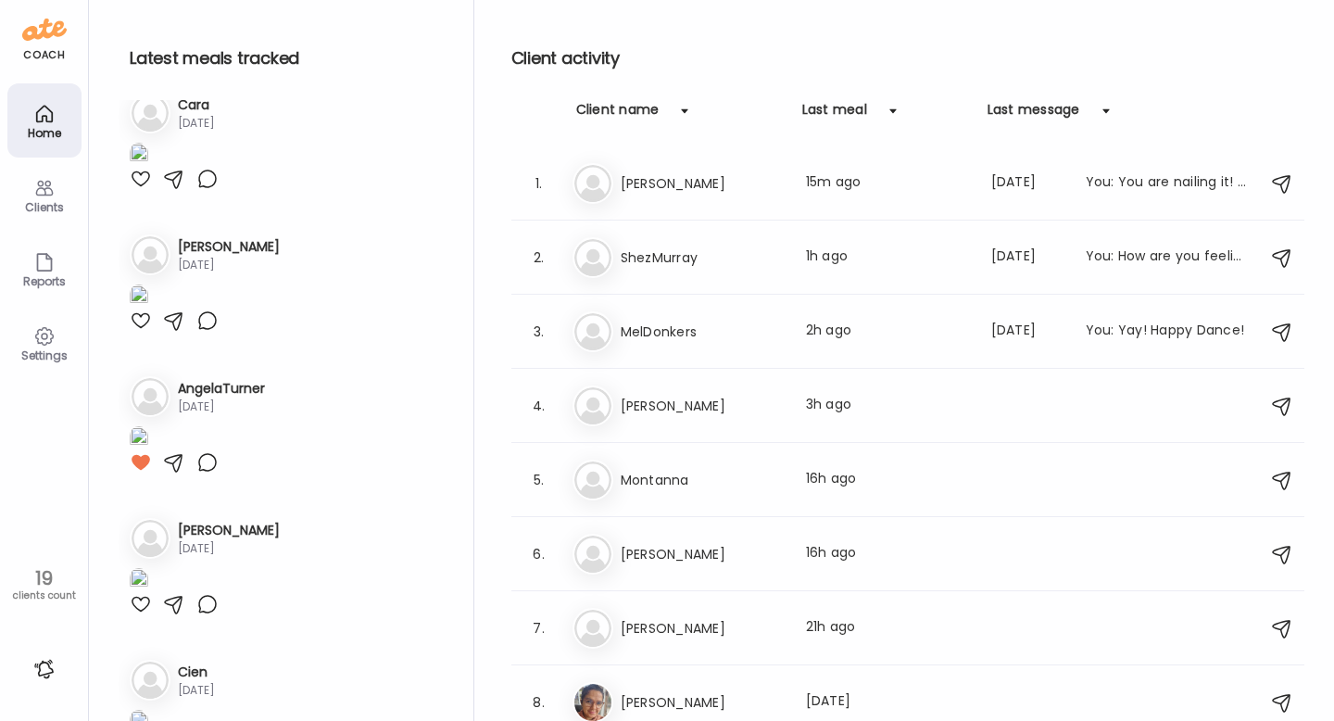
scroll to position [1159, 0]
